Goal: Task Accomplishment & Management: Use online tool/utility

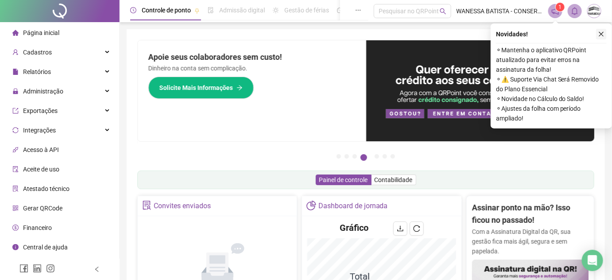
click at [605, 29] on button "button" at bounding box center [601, 34] width 11 height 11
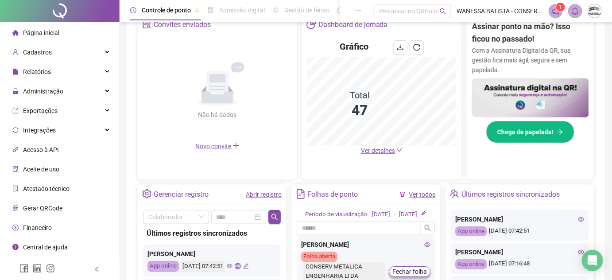
scroll to position [201, 0]
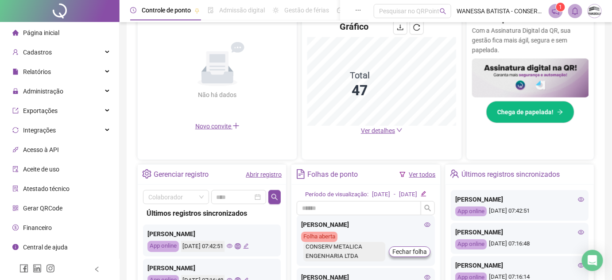
click at [373, 130] on span "Ver detalhes" at bounding box center [378, 130] width 34 height 7
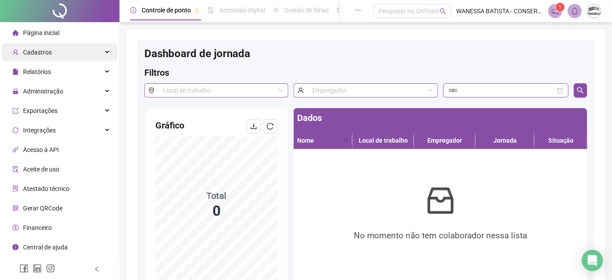
click at [40, 46] on span "Cadastros" at bounding box center [31, 52] width 39 height 18
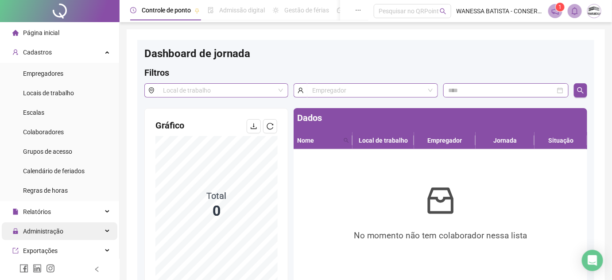
click at [48, 224] on span "Administração" at bounding box center [37, 231] width 51 height 18
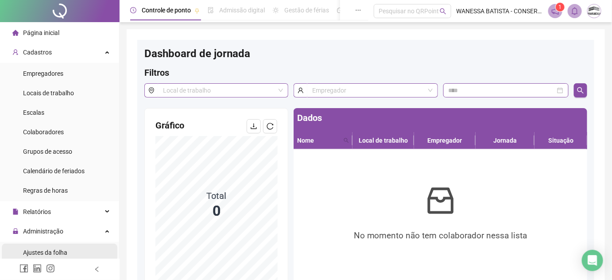
click at [51, 250] on span "Ajustes da folha" at bounding box center [45, 252] width 44 height 7
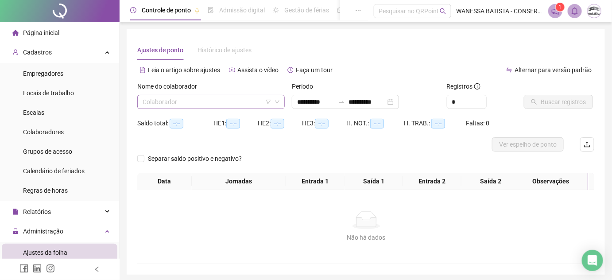
click at [244, 104] on input "search" at bounding box center [207, 101] width 129 height 13
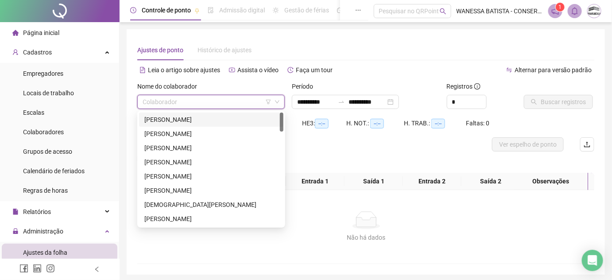
click at [242, 118] on div "[PERSON_NAME]" at bounding box center [211, 120] width 134 height 10
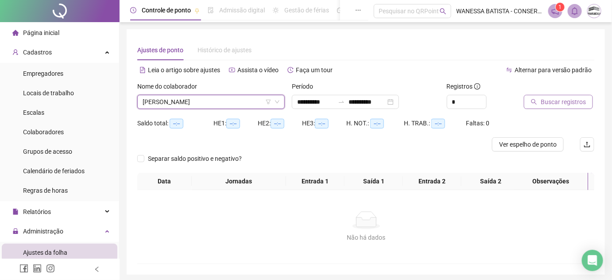
click at [564, 104] on span "Buscar registros" at bounding box center [562, 102] width 45 height 10
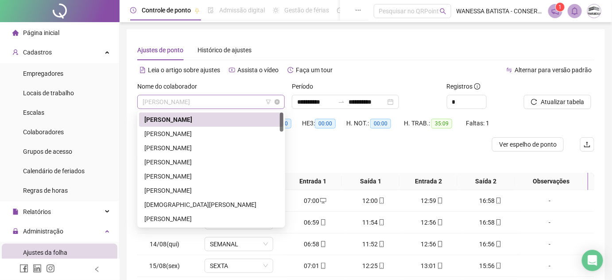
click at [249, 101] on span "[PERSON_NAME]" at bounding box center [211, 101] width 137 height 13
click at [235, 135] on div "[PERSON_NAME]" at bounding box center [211, 134] width 134 height 10
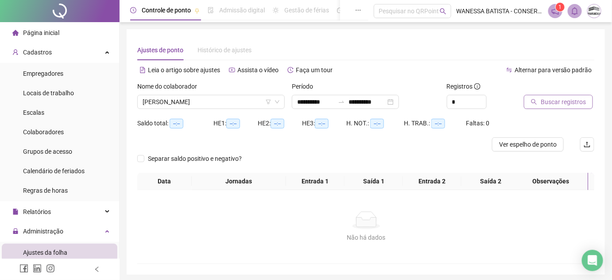
click at [567, 104] on span "Buscar registros" at bounding box center [562, 102] width 45 height 10
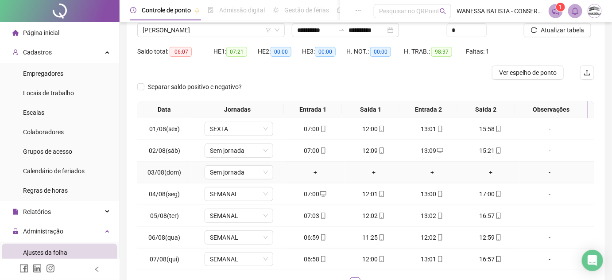
scroll to position [135, 0]
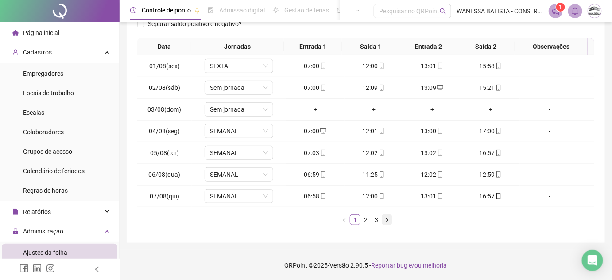
click at [382, 220] on button "button" at bounding box center [387, 219] width 11 height 11
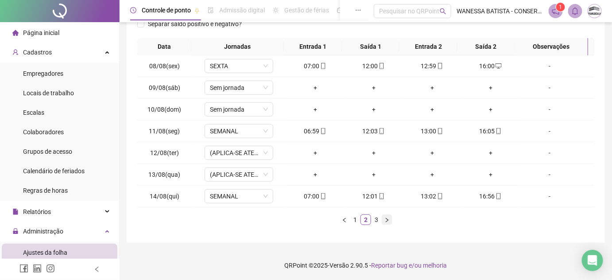
click at [382, 220] on button "button" at bounding box center [387, 219] width 11 height 11
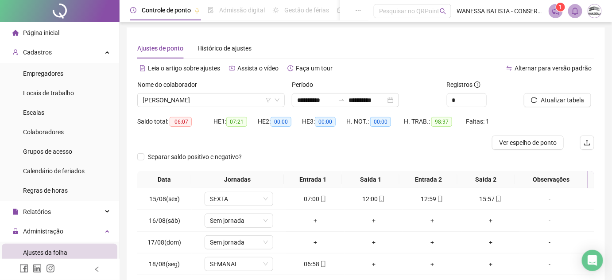
scroll to position [0, 0]
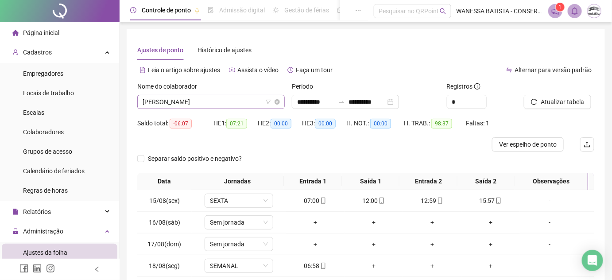
click at [266, 101] on icon "filter" at bounding box center [268, 101] width 5 height 5
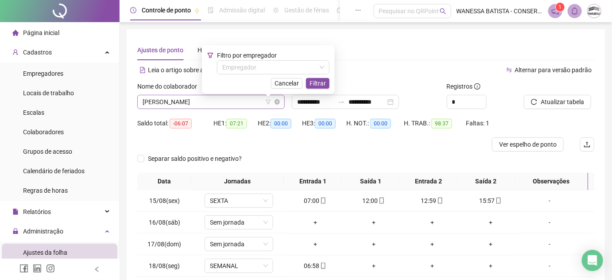
click at [239, 96] on span "[PERSON_NAME]" at bounding box center [211, 101] width 137 height 13
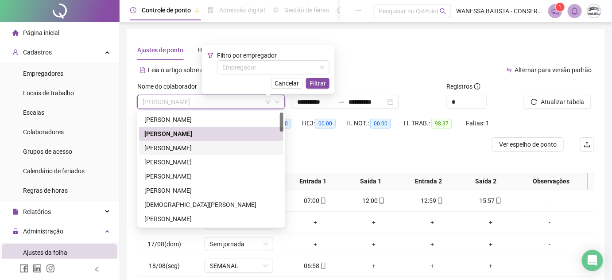
click at [233, 148] on div "[PERSON_NAME]" at bounding box center [211, 148] width 134 height 10
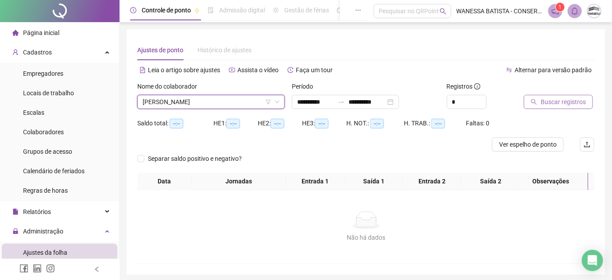
click at [570, 102] on span "Buscar registros" at bounding box center [562, 102] width 45 height 10
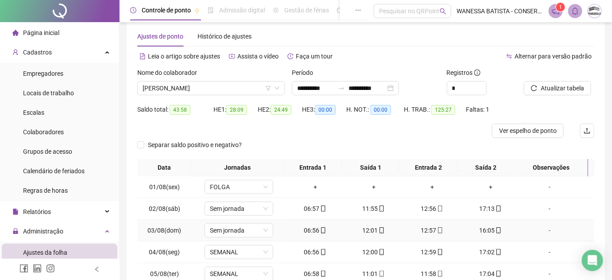
scroll to position [135, 0]
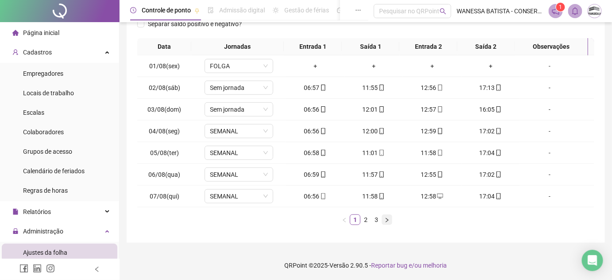
click at [386, 217] on icon "right" at bounding box center [386, 219] width 5 height 5
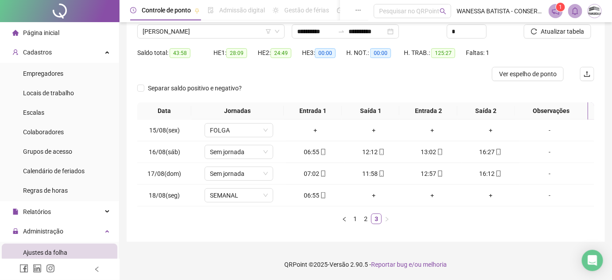
scroll to position [69, 0]
click at [362, 219] on link "2" at bounding box center [366, 220] width 10 height 10
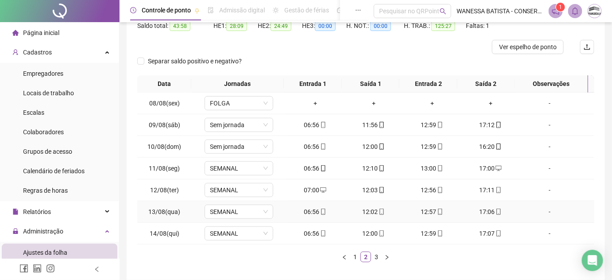
scroll to position [135, 0]
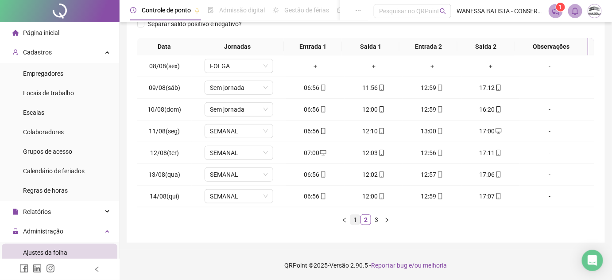
click at [353, 215] on link "1" at bounding box center [355, 220] width 10 height 10
click at [362, 216] on link "2" at bounding box center [366, 220] width 10 height 10
click at [378, 221] on link "3" at bounding box center [376, 220] width 10 height 10
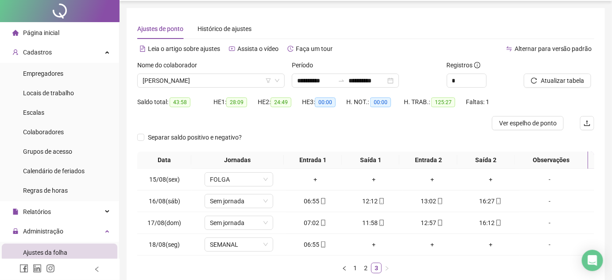
scroll to position [40, 0]
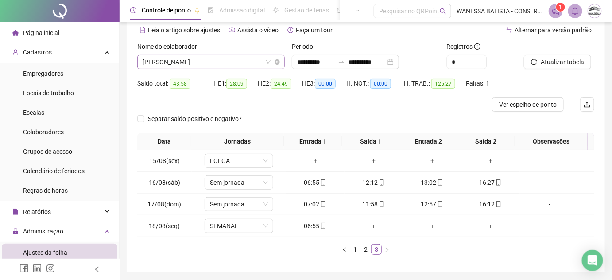
click at [251, 58] on span "[PERSON_NAME]" at bounding box center [211, 61] width 137 height 13
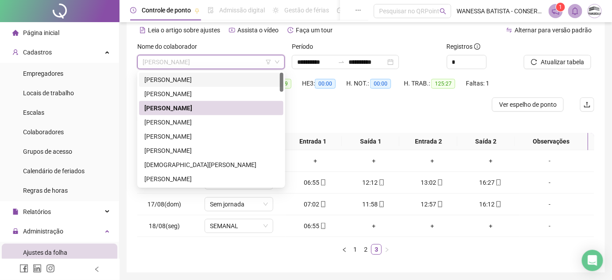
click at [243, 80] on div "[PERSON_NAME]" at bounding box center [211, 80] width 134 height 10
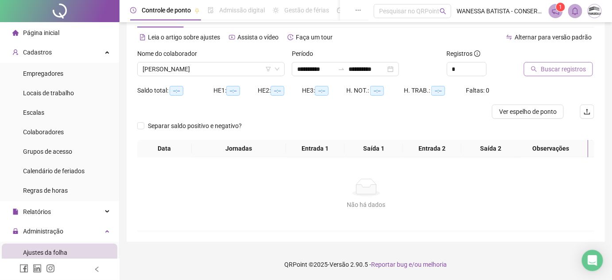
click at [544, 64] on span "Buscar registros" at bounding box center [562, 69] width 45 height 10
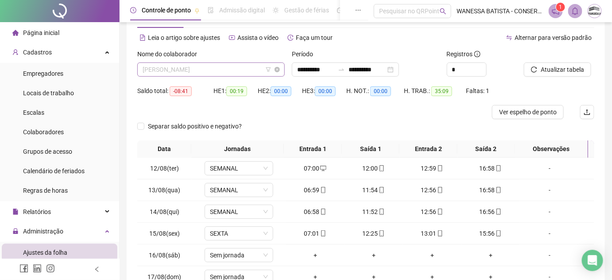
click at [256, 67] on span "[PERSON_NAME]" at bounding box center [211, 69] width 137 height 13
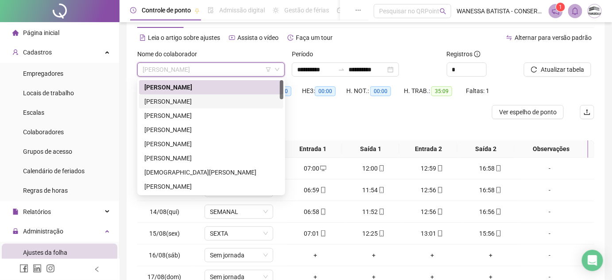
click at [241, 105] on div "[PERSON_NAME]" at bounding box center [211, 101] width 134 height 10
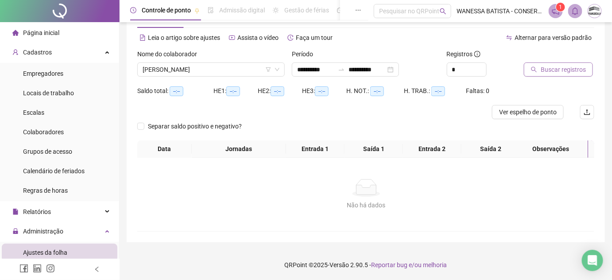
click at [549, 67] on span "Buscar registros" at bounding box center [562, 70] width 45 height 10
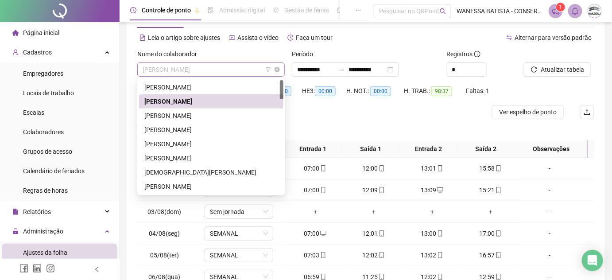
click at [227, 76] on span "[PERSON_NAME]" at bounding box center [211, 69] width 137 height 13
click at [213, 131] on div "[PERSON_NAME]" at bounding box center [211, 130] width 134 height 10
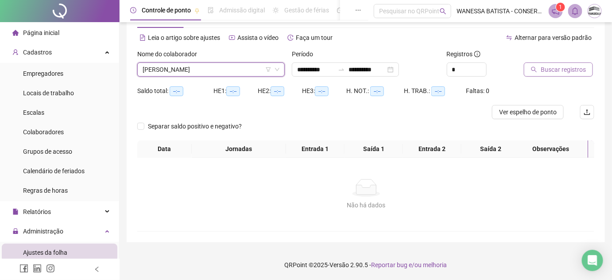
click at [562, 69] on span "Buscar registros" at bounding box center [562, 70] width 45 height 10
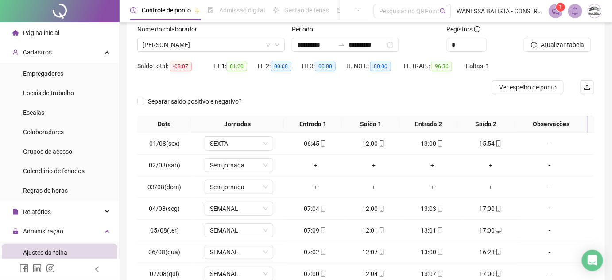
scroll to position [135, 0]
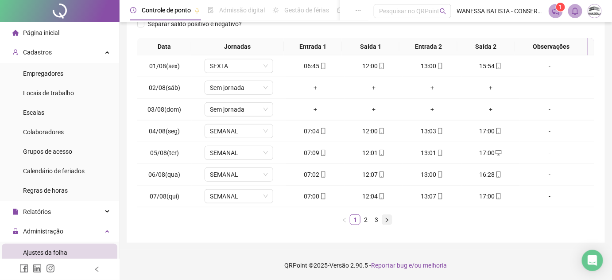
click at [385, 217] on icon "right" at bounding box center [386, 219] width 5 height 5
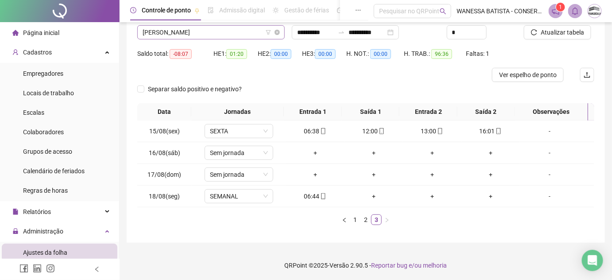
click at [233, 31] on span "[PERSON_NAME]" at bounding box center [211, 32] width 137 height 13
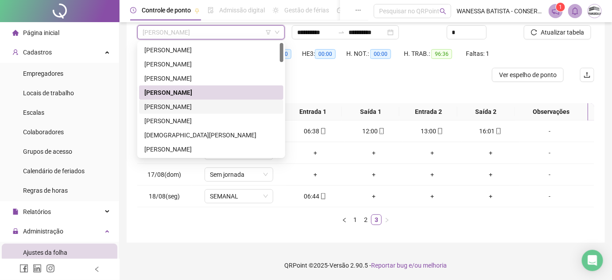
click at [223, 103] on div "[PERSON_NAME]" at bounding box center [211, 107] width 134 height 10
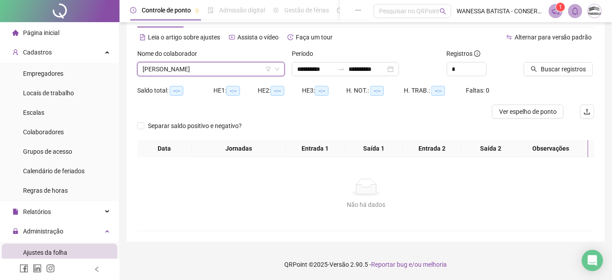
scroll to position [39, 0]
click at [560, 64] on span "Buscar registros" at bounding box center [562, 69] width 45 height 10
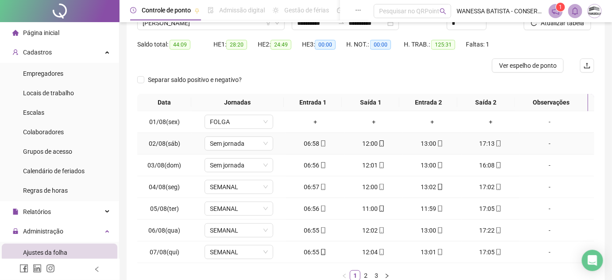
scroll to position [135, 0]
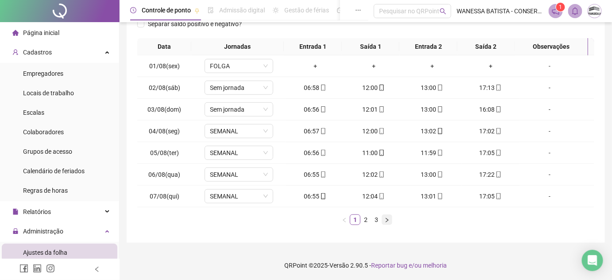
click at [382, 218] on button "button" at bounding box center [387, 219] width 11 height 11
click at [383, 218] on button "button" at bounding box center [387, 219] width 11 height 11
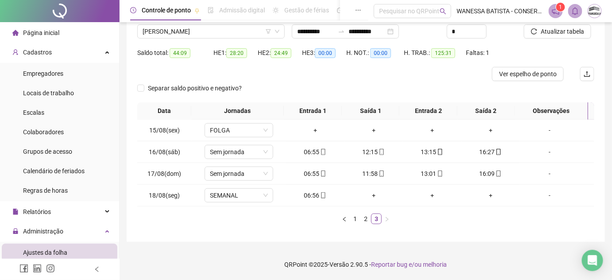
scroll to position [69, 0]
click at [237, 34] on span "[PERSON_NAME]" at bounding box center [211, 32] width 137 height 13
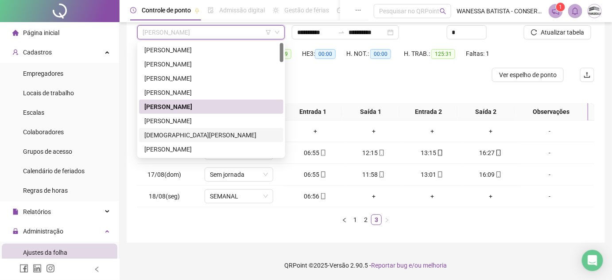
click at [210, 128] on div "[DEMOGRAPHIC_DATA][PERSON_NAME]" at bounding box center [211, 135] width 144 height 14
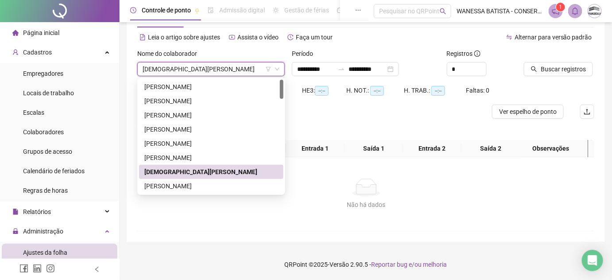
scroll to position [39, 0]
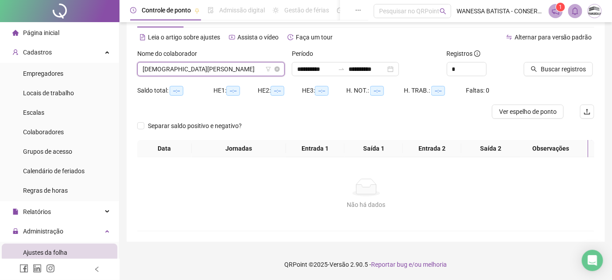
click at [227, 64] on span "[DEMOGRAPHIC_DATA][PERSON_NAME]" at bounding box center [211, 68] width 137 height 13
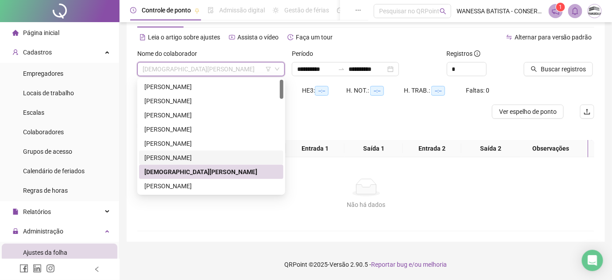
click at [210, 158] on div "[PERSON_NAME]" at bounding box center [211, 157] width 144 height 14
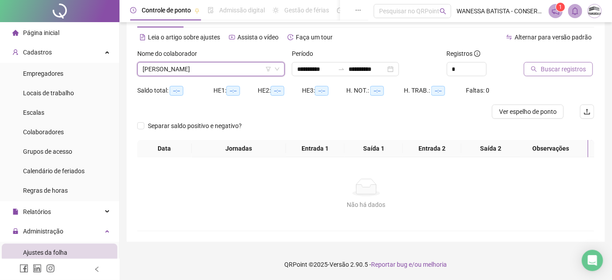
click at [556, 66] on span "Buscar registros" at bounding box center [562, 69] width 45 height 10
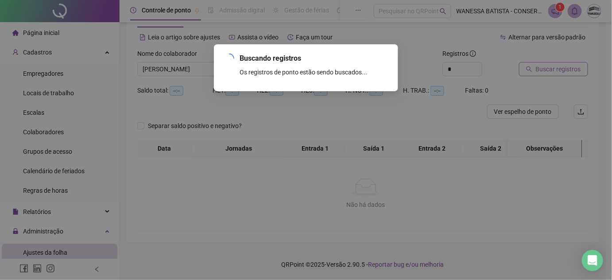
scroll to position [32, 0]
